Goal: Navigation & Orientation: Find specific page/section

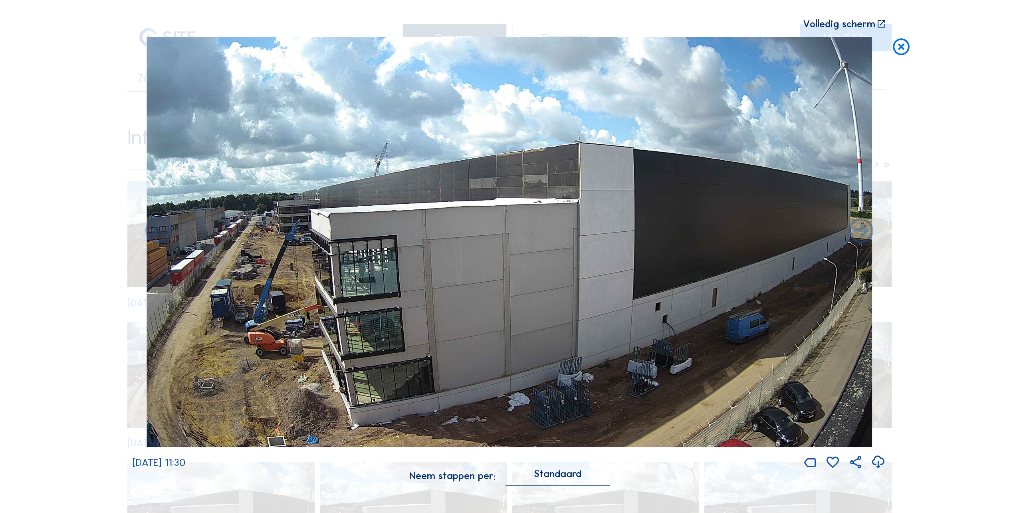
scroll to position [876, 0]
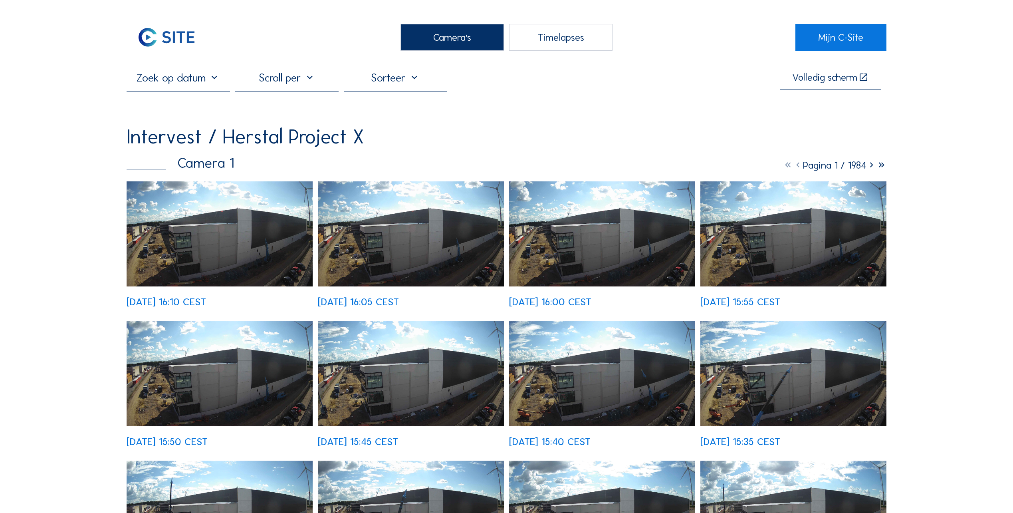
click at [179, 240] on img at bounding box center [220, 233] width 186 height 105
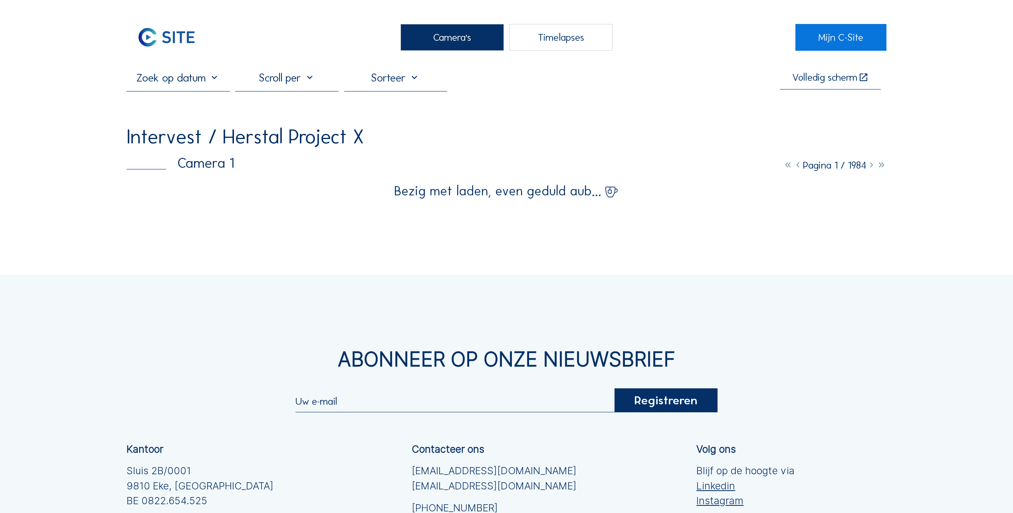
click at [451, 42] on div "Camera's" at bounding box center [452, 37] width 103 height 27
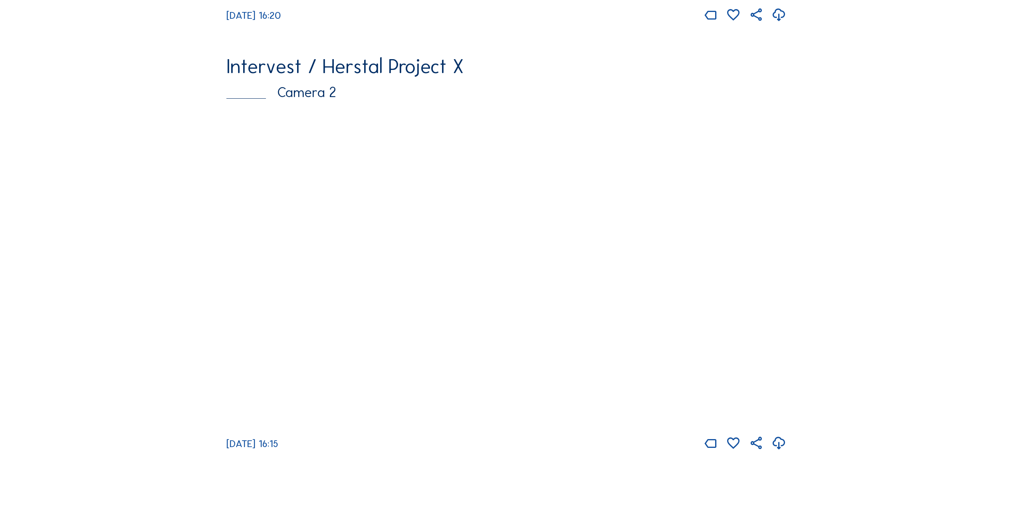
scroll to position [479, 0]
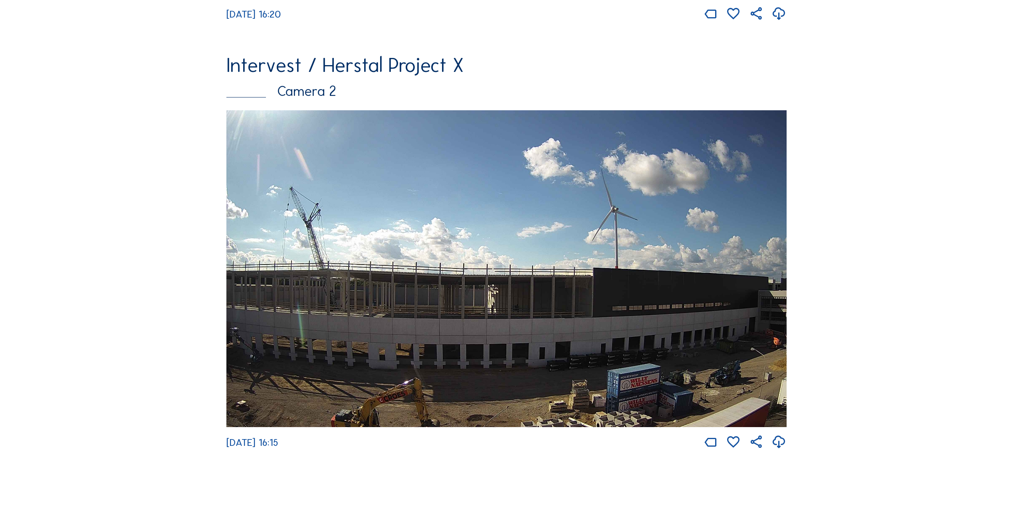
click at [463, 322] on img at bounding box center [506, 268] width 560 height 317
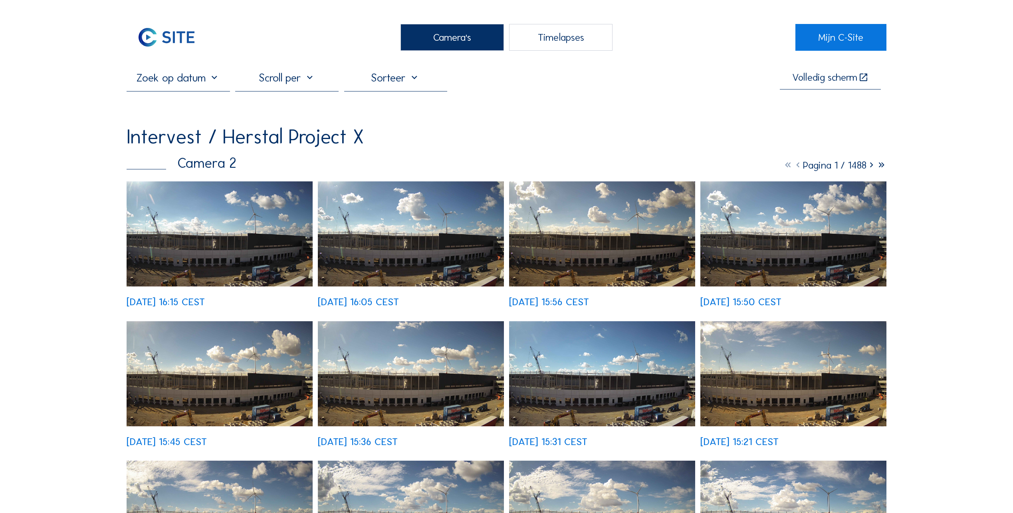
click at [260, 234] on img at bounding box center [220, 233] width 186 height 105
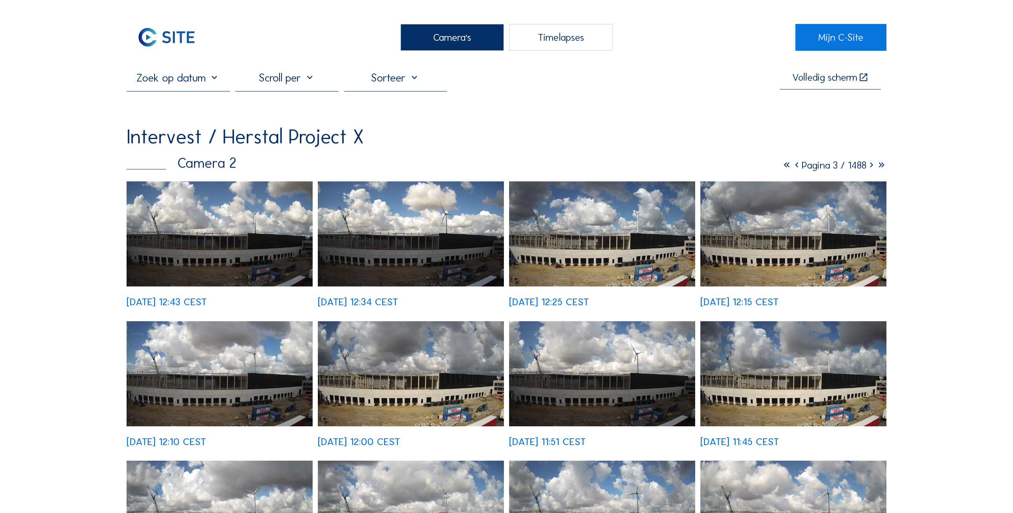
click at [443, 38] on div "Camera's" at bounding box center [452, 37] width 103 height 27
